Goal: Navigation & Orientation: Find specific page/section

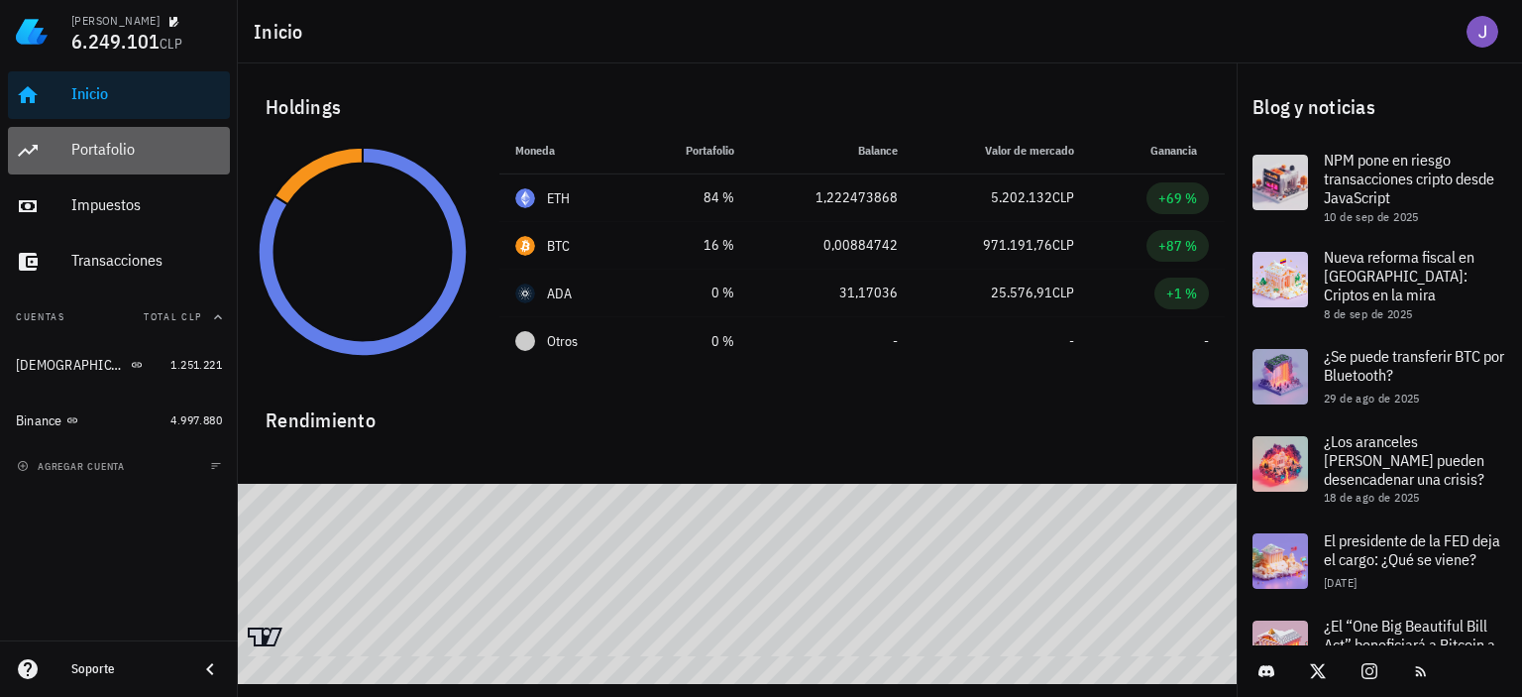
click at [111, 162] on div "Portafolio" at bounding box center [146, 150] width 151 height 45
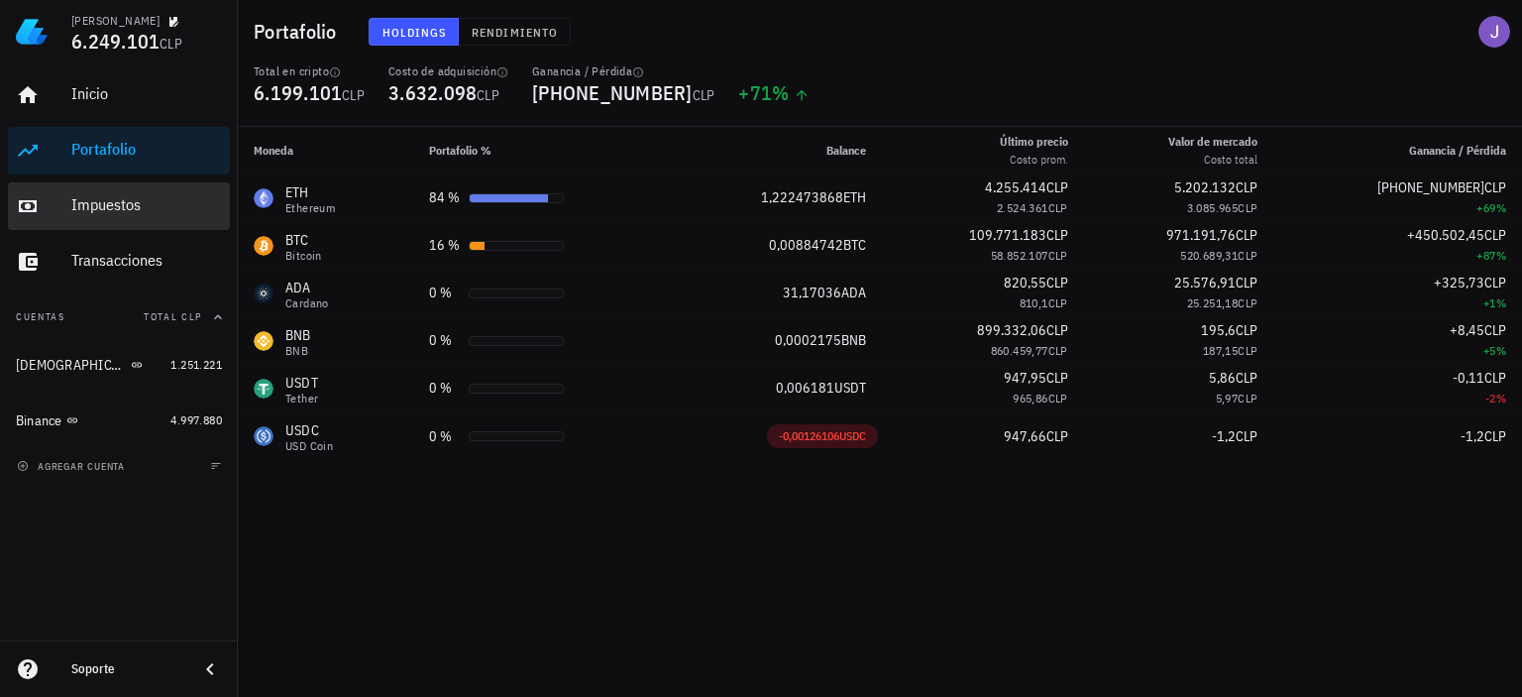
click at [92, 213] on div "Impuestos" at bounding box center [146, 204] width 151 height 19
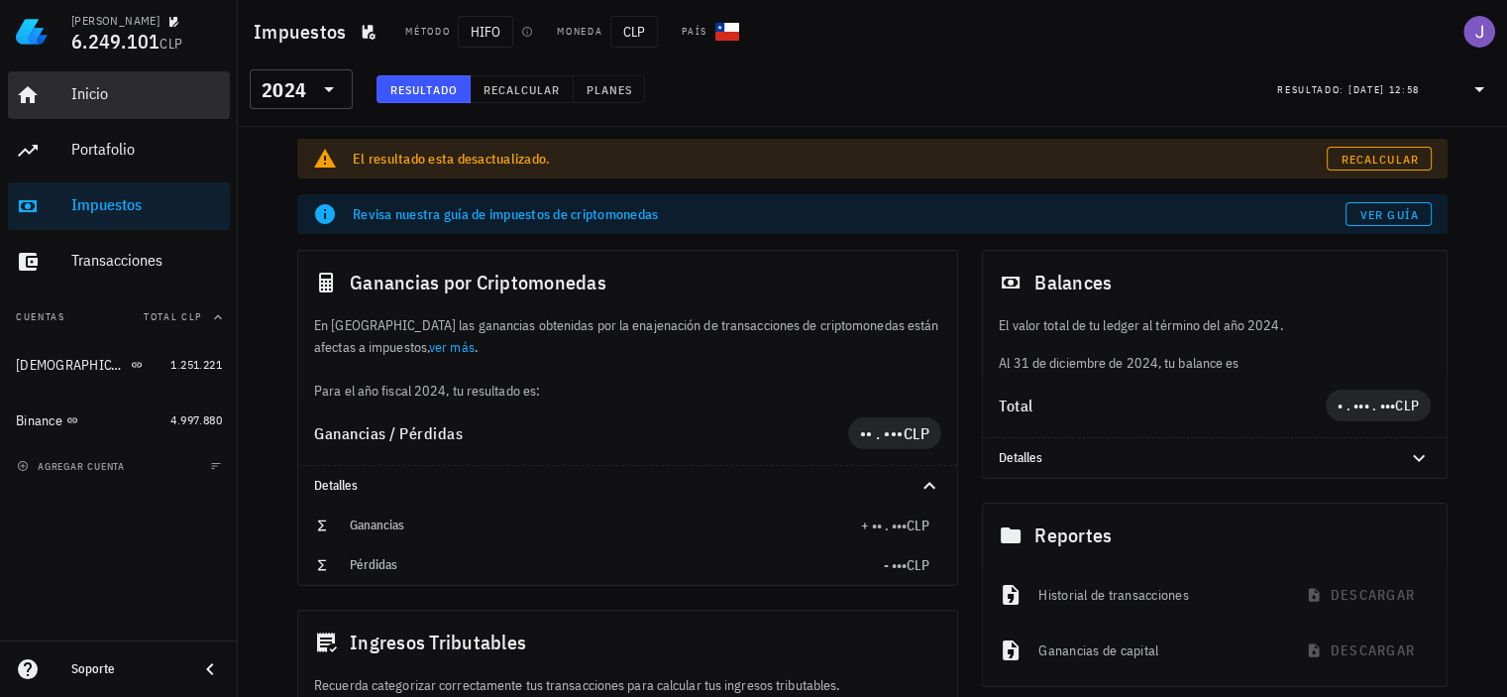
click at [114, 90] on div "Inicio" at bounding box center [146, 93] width 151 height 19
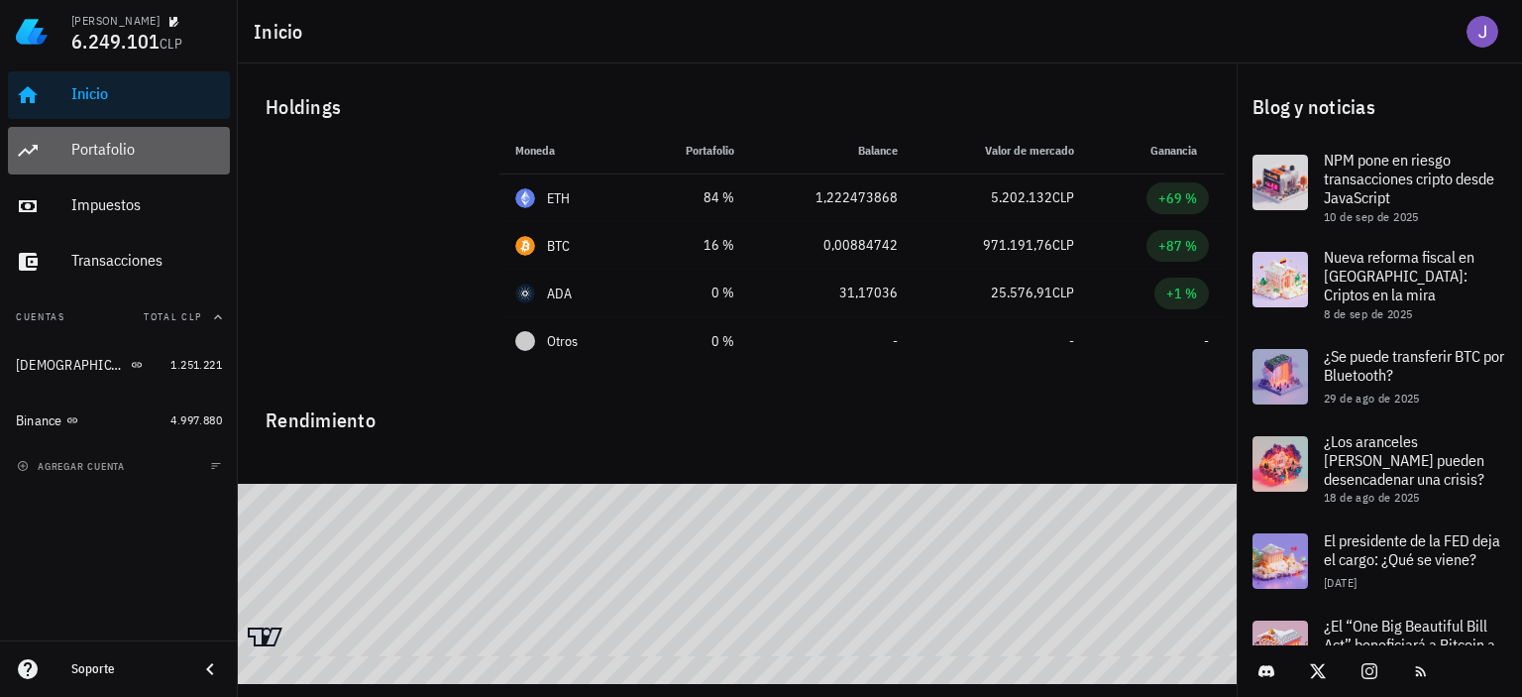
click at [114, 163] on div "Portafolio" at bounding box center [146, 150] width 151 height 45
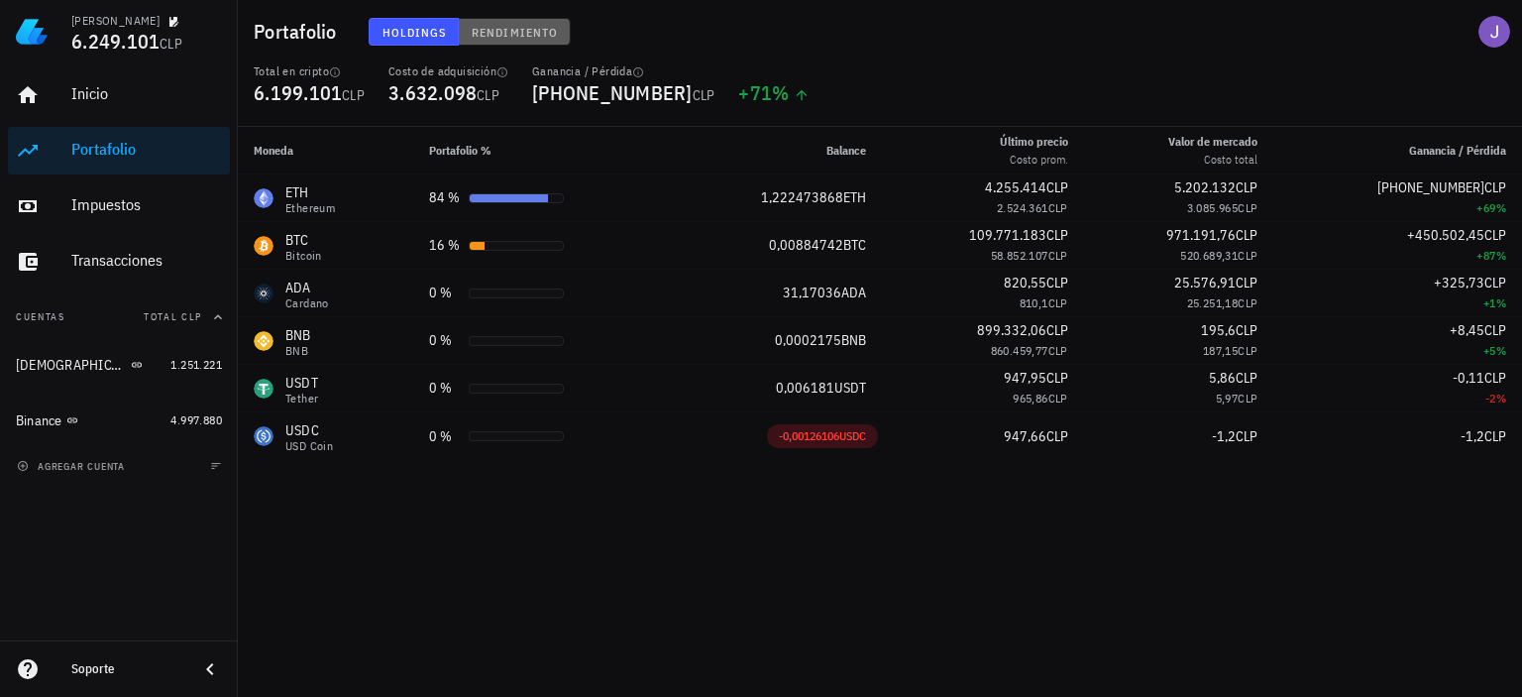
click at [496, 30] on span "Rendimiento" at bounding box center [514, 32] width 87 height 15
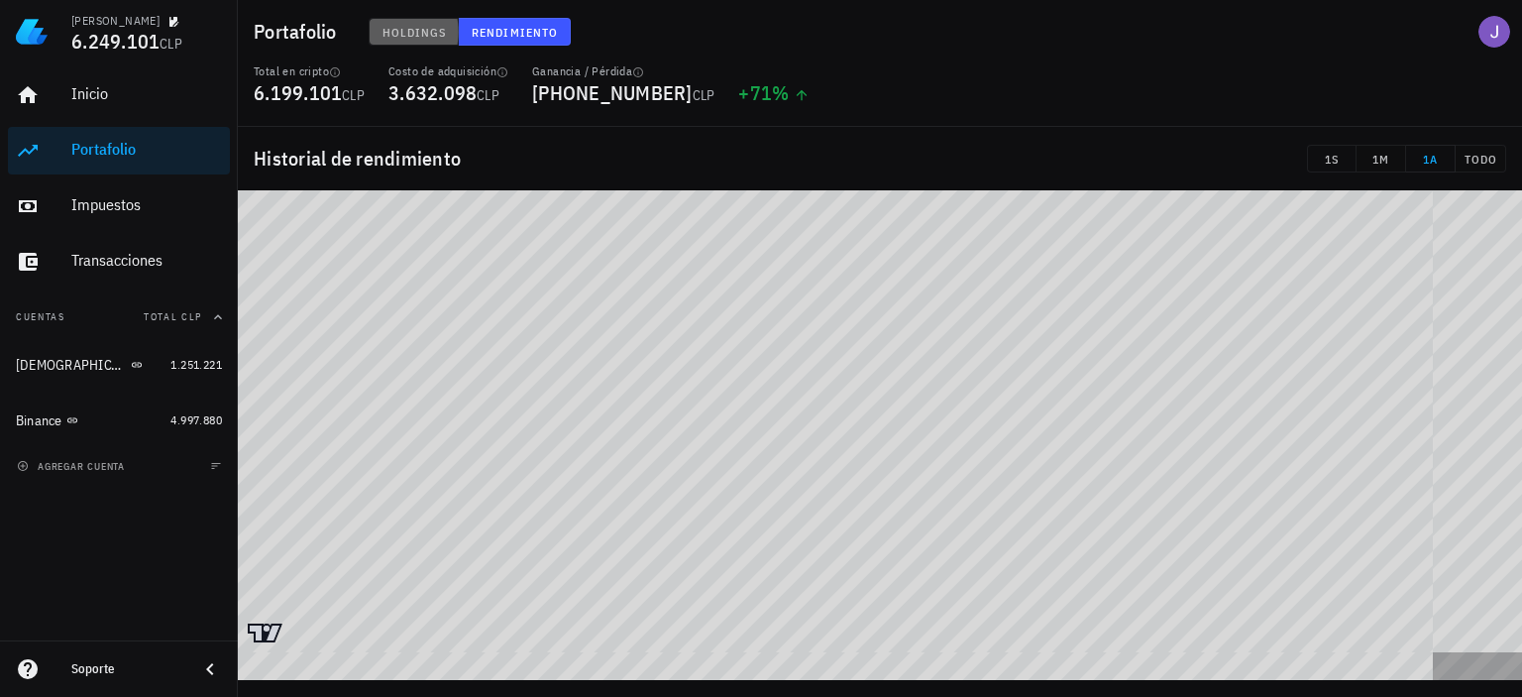
click at [408, 25] on span "Holdings" at bounding box center [414, 32] width 65 height 15
